Goal: Information Seeking & Learning: Learn about a topic

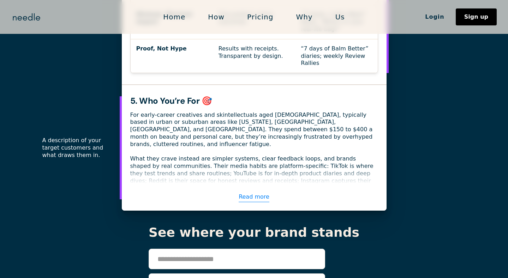
scroll to position [1212, 0]
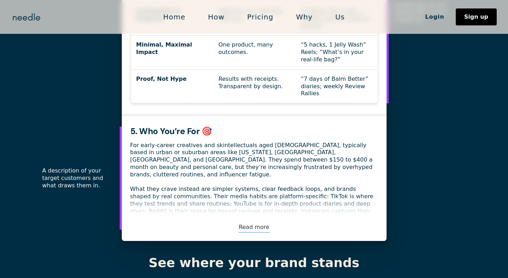
click at [255, 222] on link "Read more" at bounding box center [253, 227] width 31 height 10
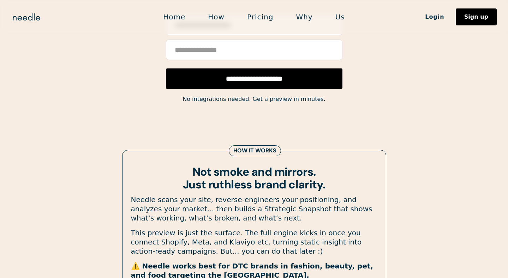
scroll to position [134, 0]
